Goal: Transaction & Acquisition: Purchase product/service

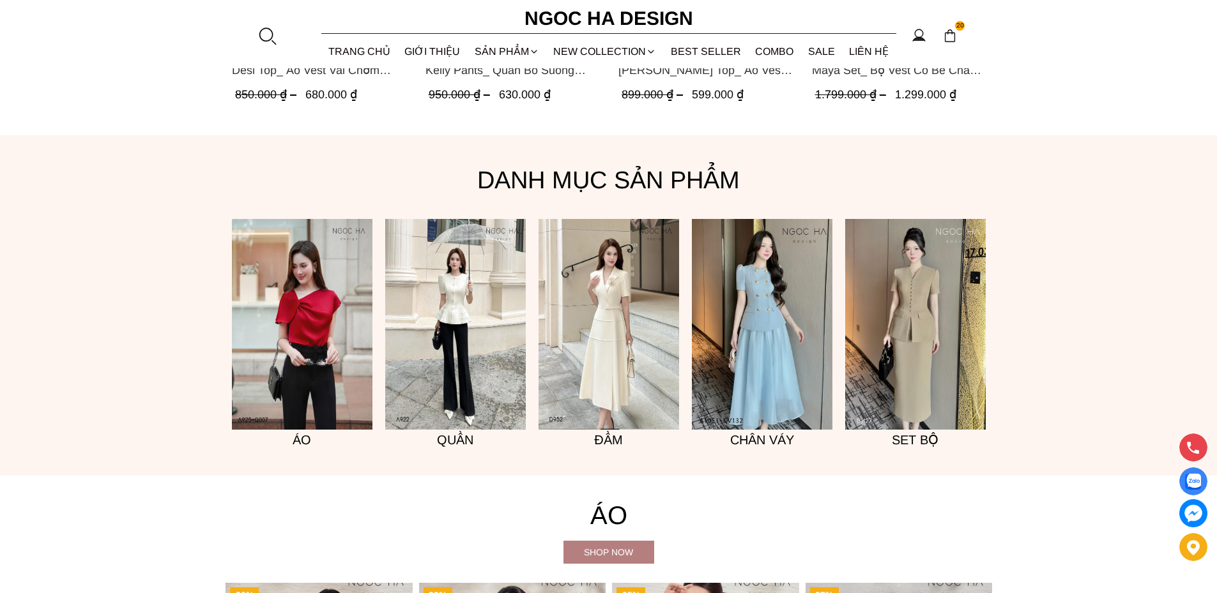
scroll to position [1022, 0]
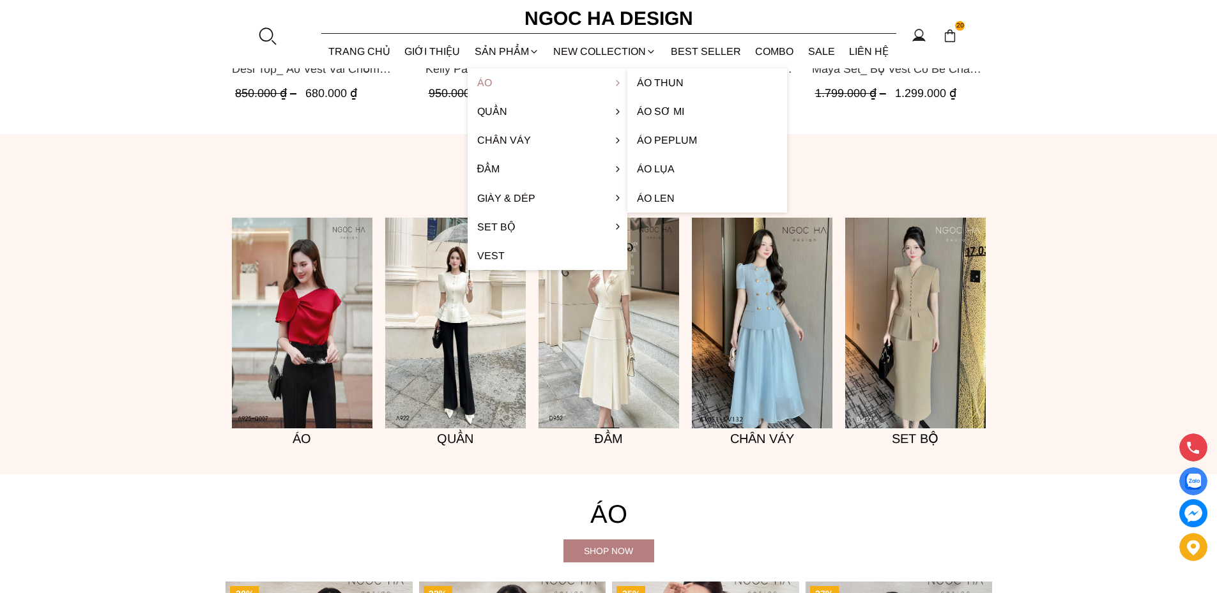
click at [485, 80] on link "Áo" at bounding box center [547, 82] width 160 height 29
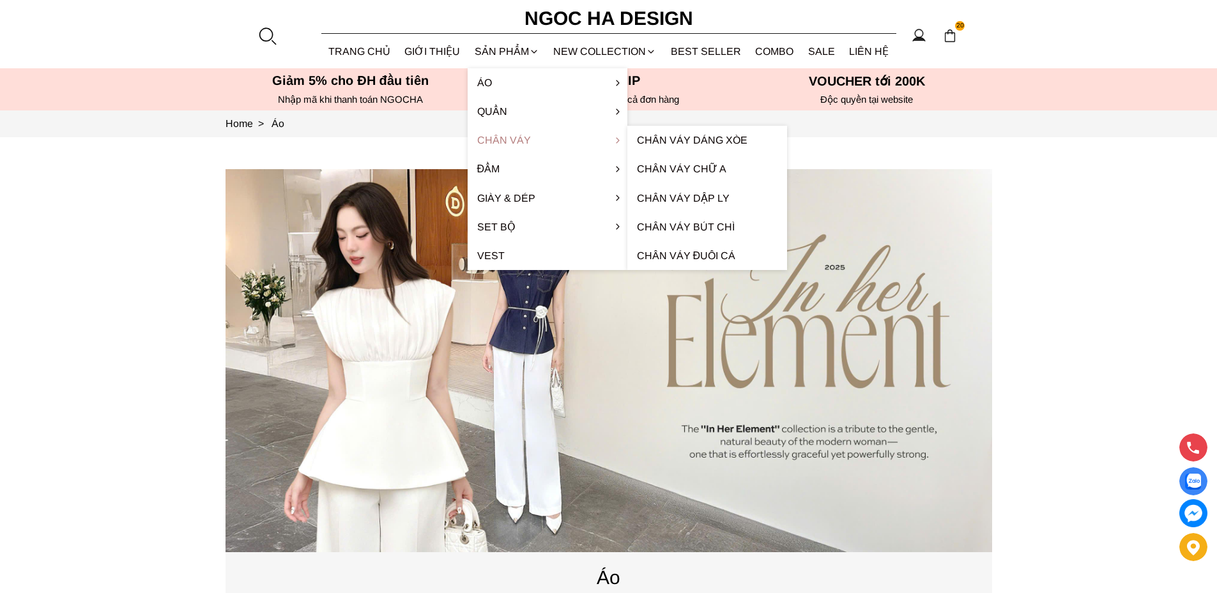
click at [498, 135] on link "Chân váy" at bounding box center [547, 140] width 160 height 29
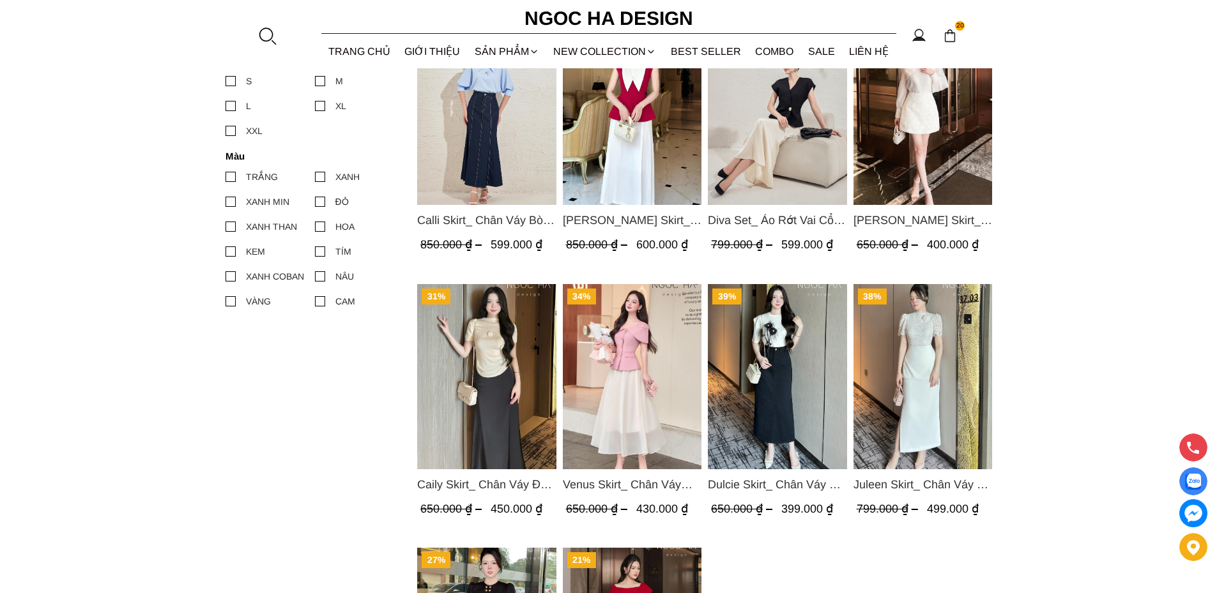
scroll to position [766, 0]
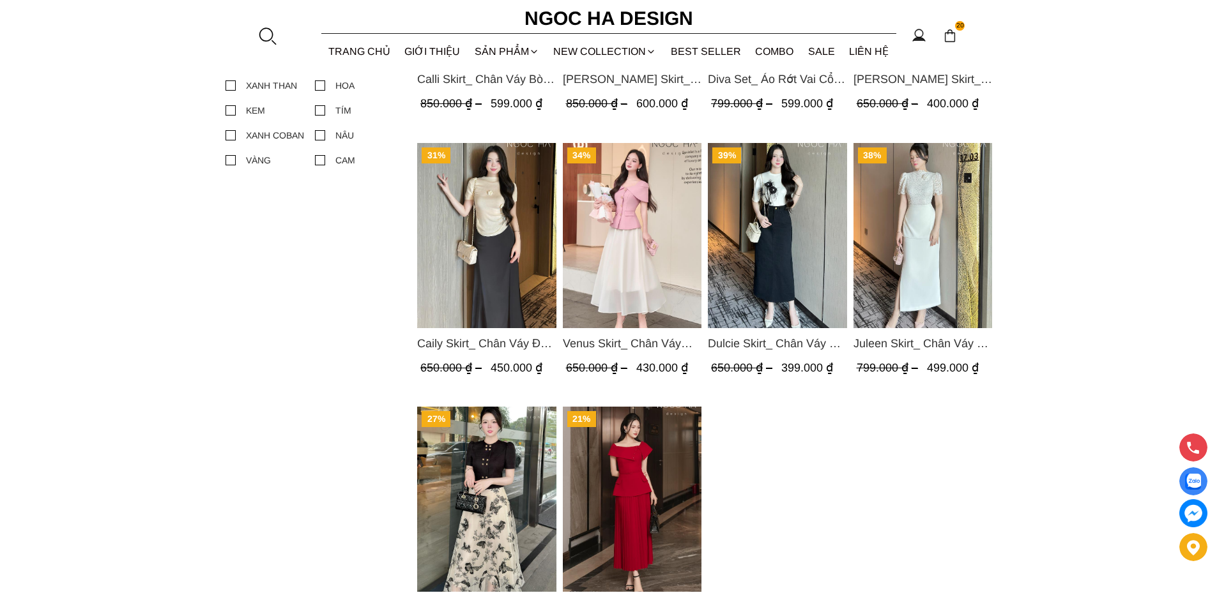
click at [805, 224] on img "Product image - Dulcie Skirt_ Chân Váy Bò Dáng Bút Chì A CV130" at bounding box center [777, 235] width 139 height 185
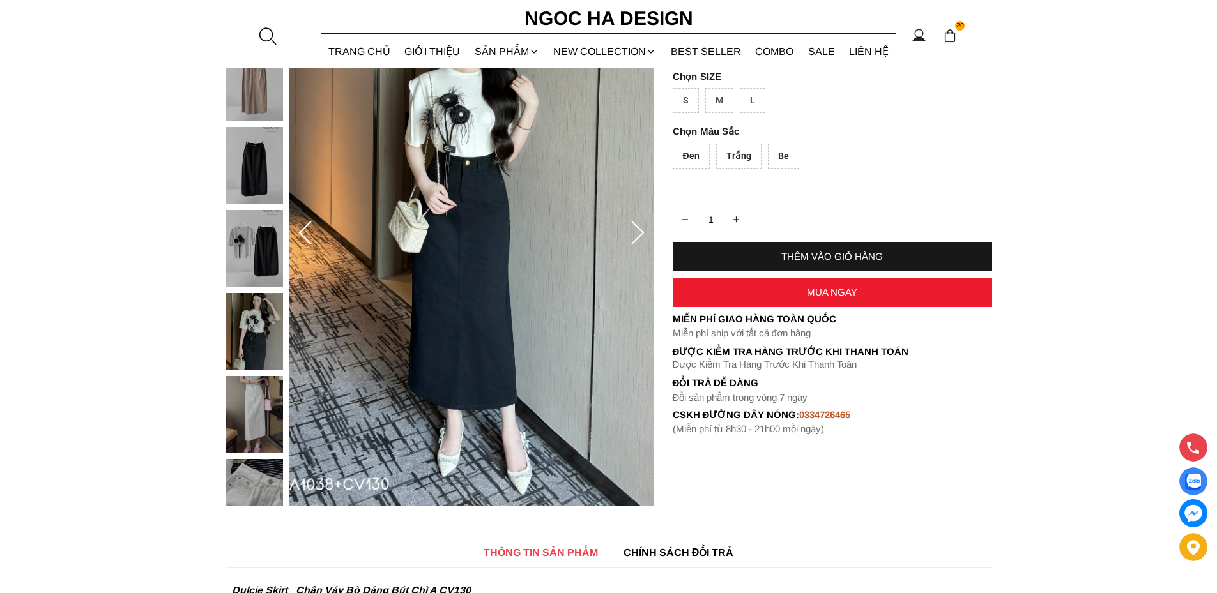
scroll to position [192, 0]
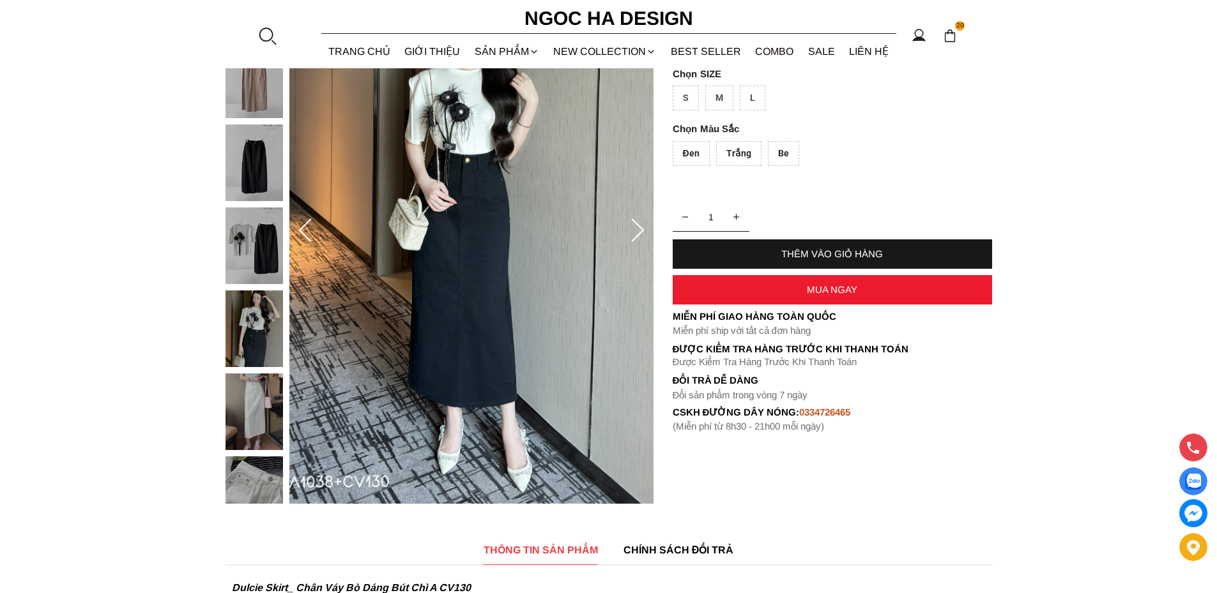
click at [639, 224] on icon at bounding box center [638, 231] width 26 height 26
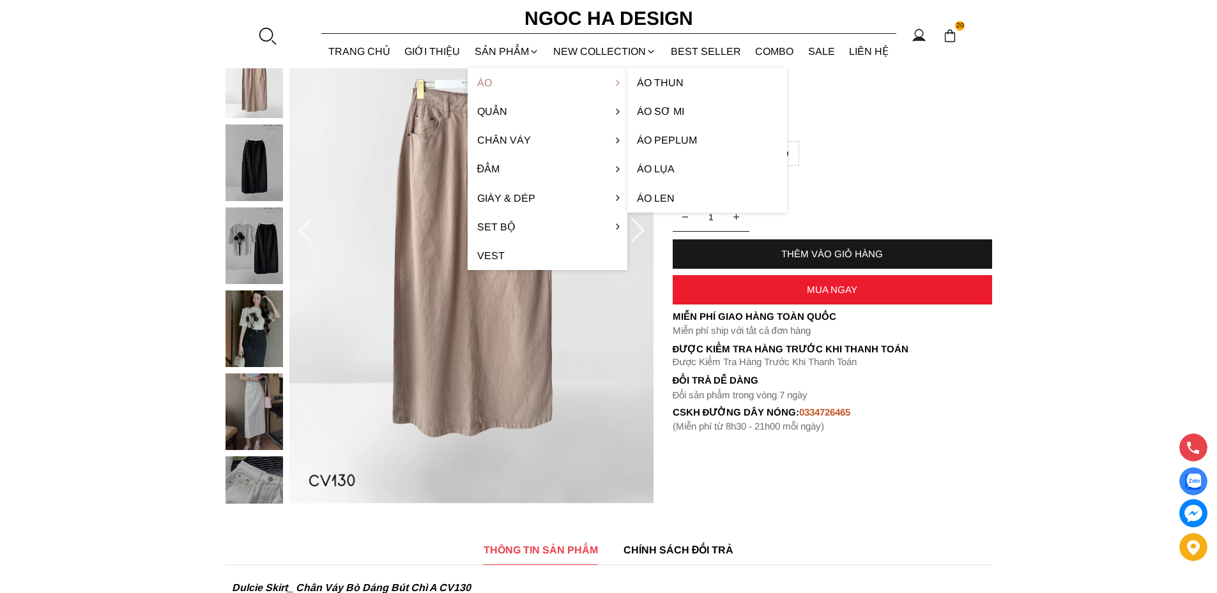
click at [486, 81] on link "Áo" at bounding box center [547, 82] width 160 height 29
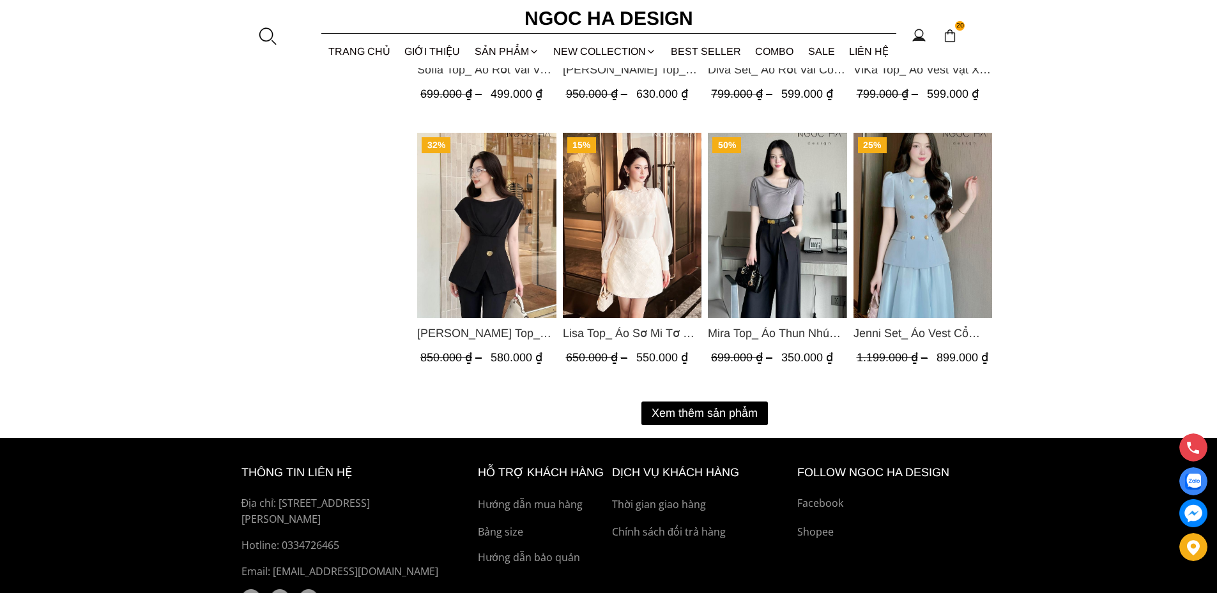
scroll to position [1597, 0]
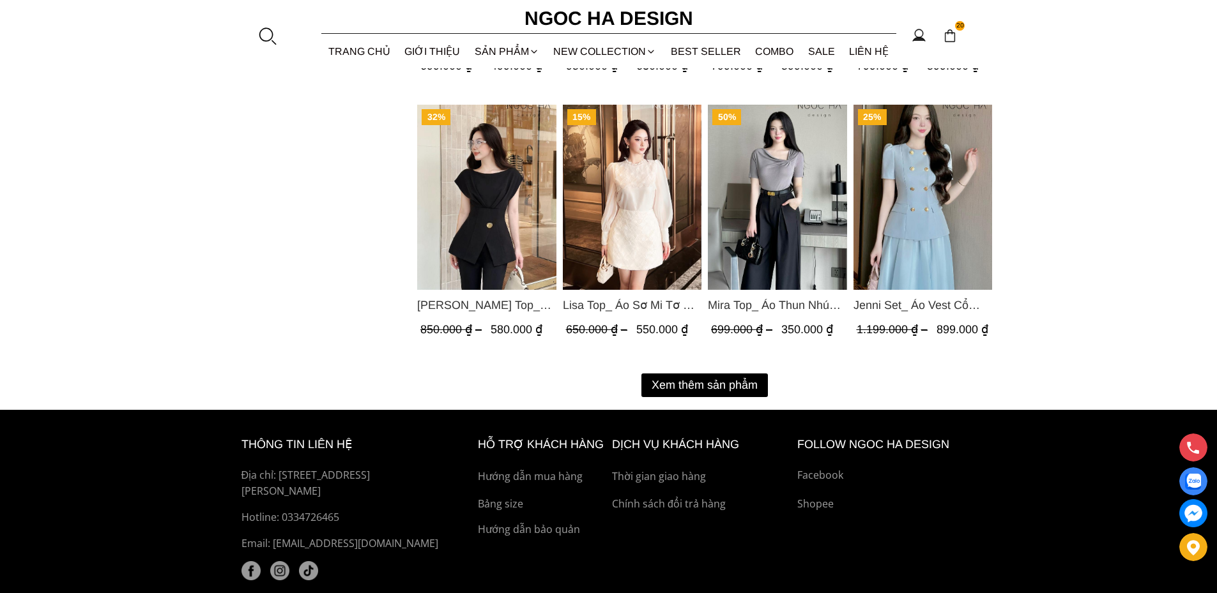
click at [731, 383] on button "Xem thêm sản phẩm" at bounding box center [704, 386] width 126 height 24
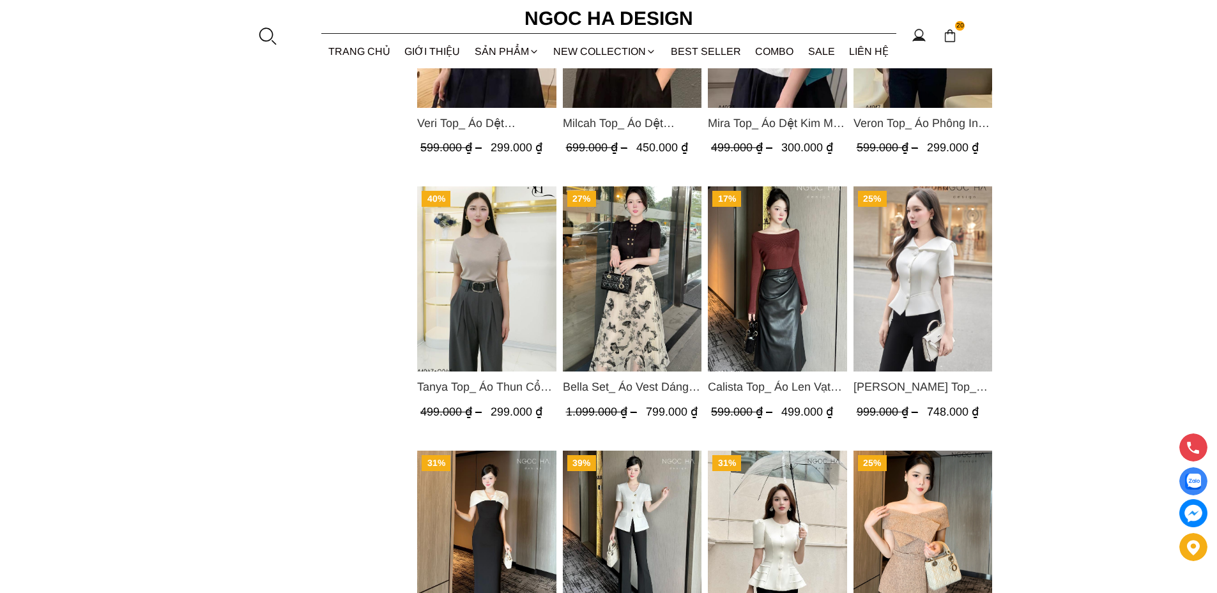
scroll to position [2044, 0]
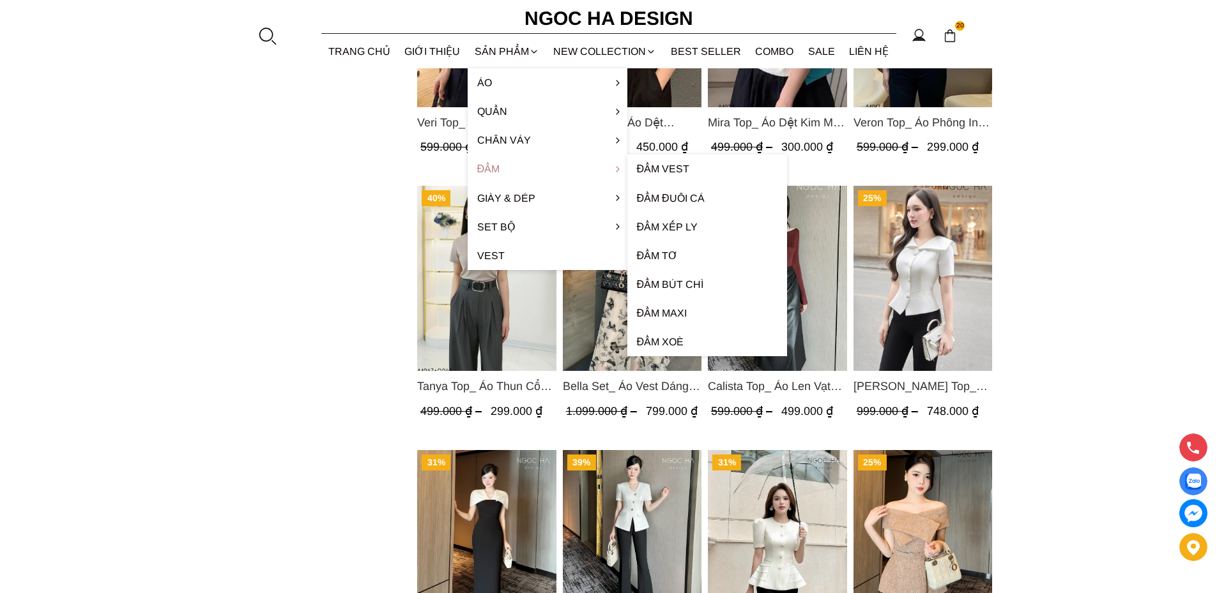
click at [494, 165] on link "Đầm" at bounding box center [547, 169] width 160 height 29
